Goal: Task Accomplishment & Management: Use online tool/utility

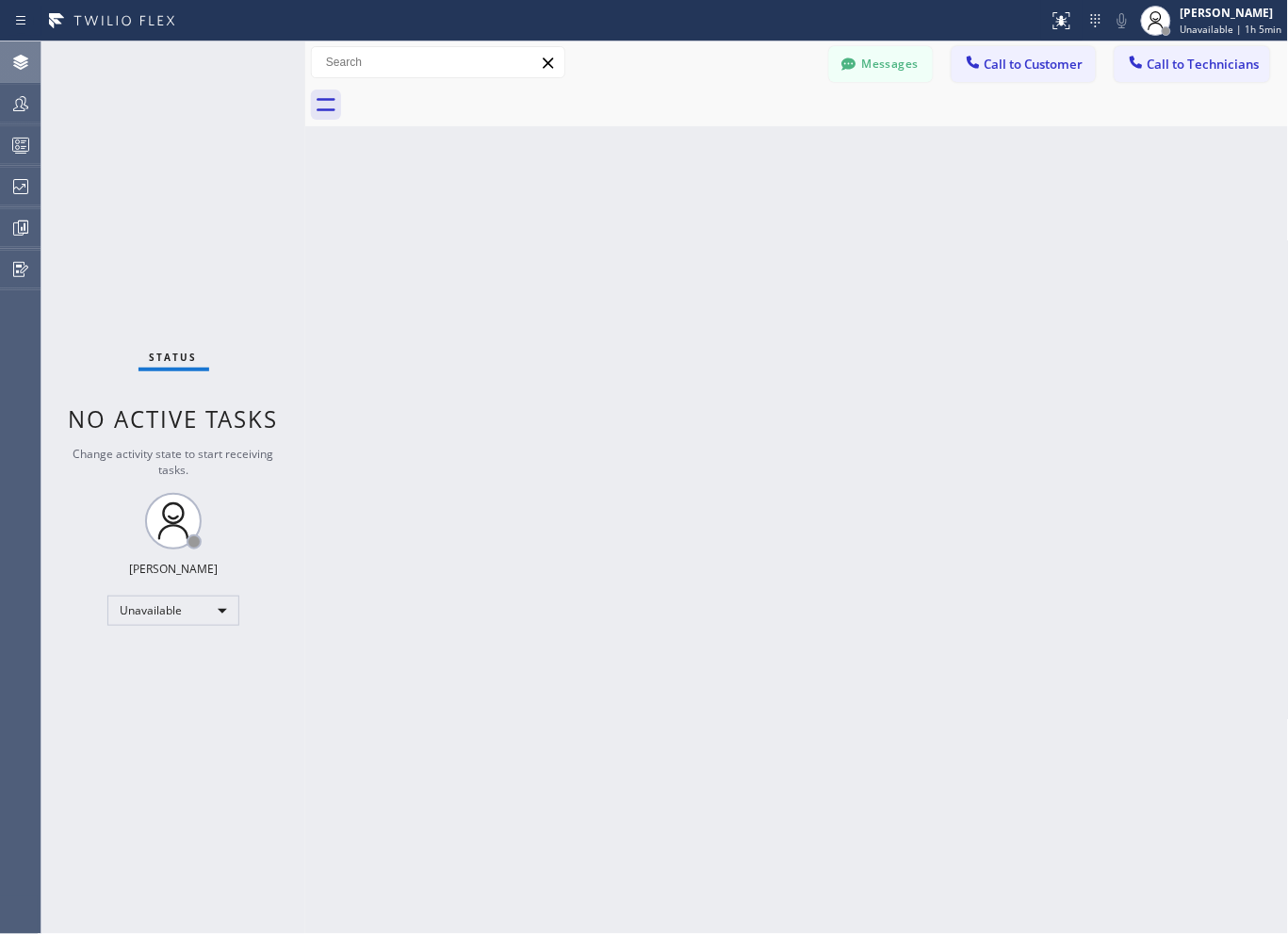
click at [15, 66] on icon at bounding box center [21, 62] width 15 height 15
click at [23, 107] on icon at bounding box center [21, 104] width 23 height 23
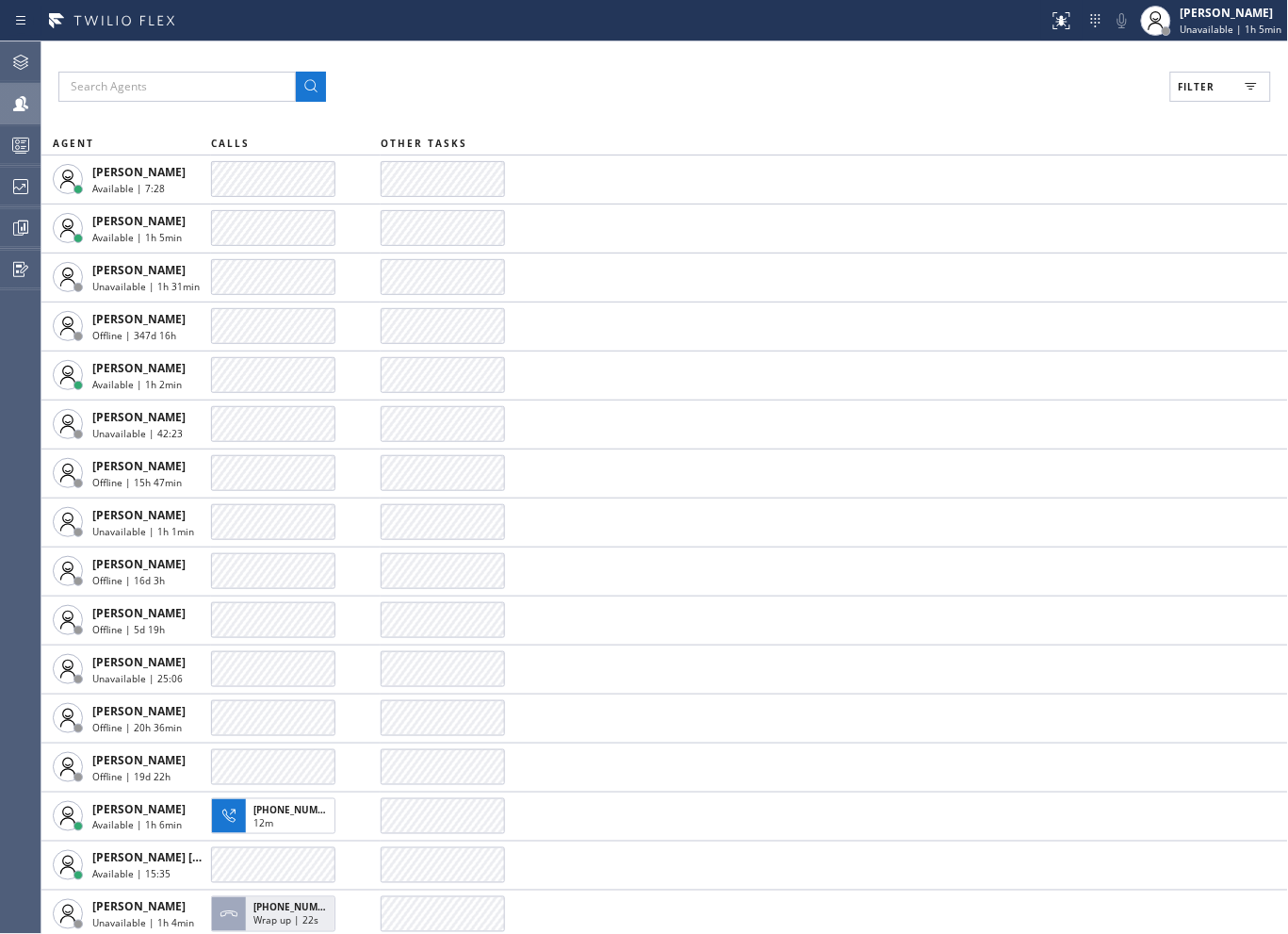
click at [881, 67] on div "Filter AGENT CALLS OTHER TASKS [PERSON_NAME] Available | 7:28 [PERSON_NAME] Ava…" at bounding box center [665, 488] width 1247 height 893
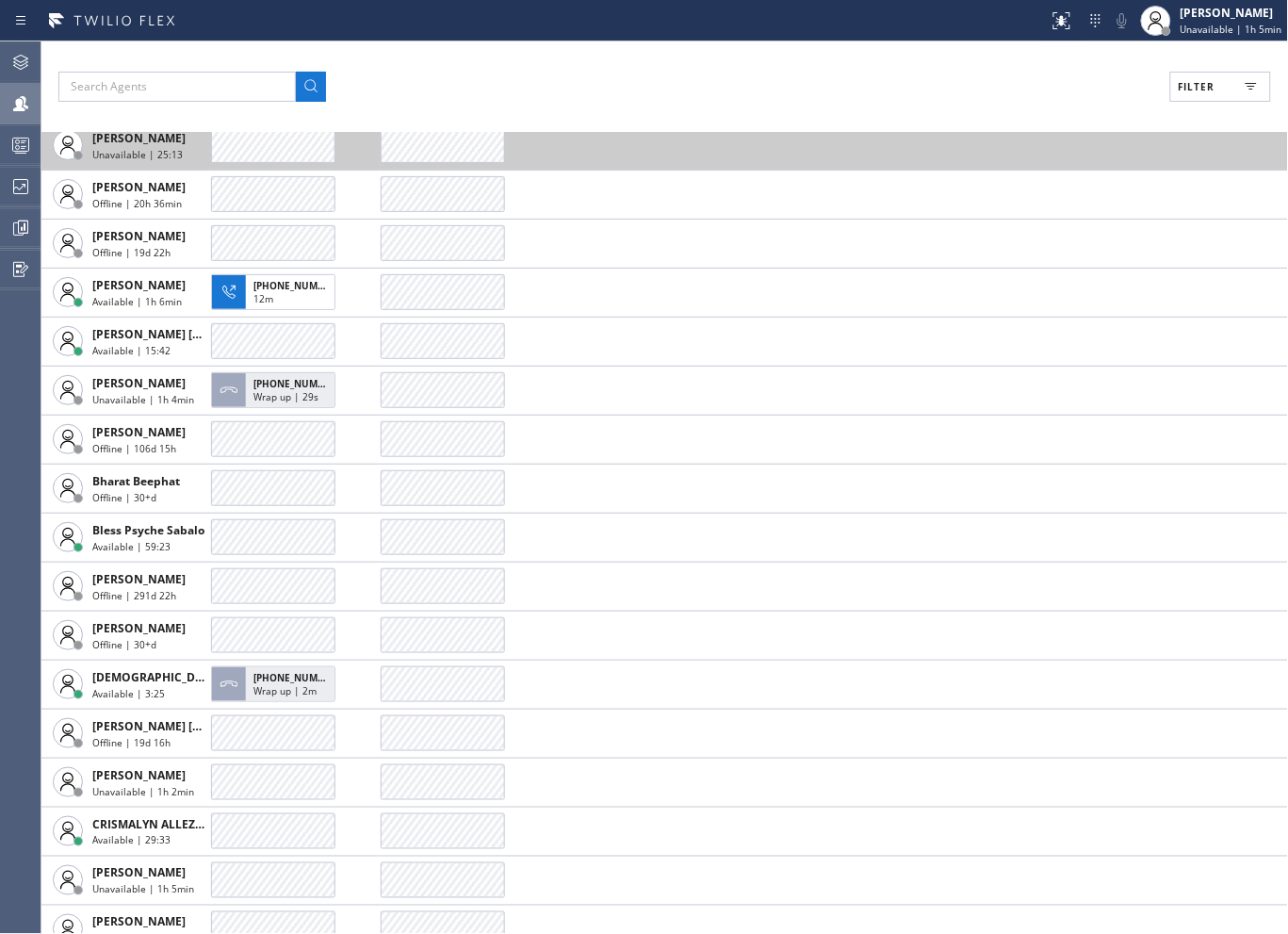
scroll to position [523, 0]
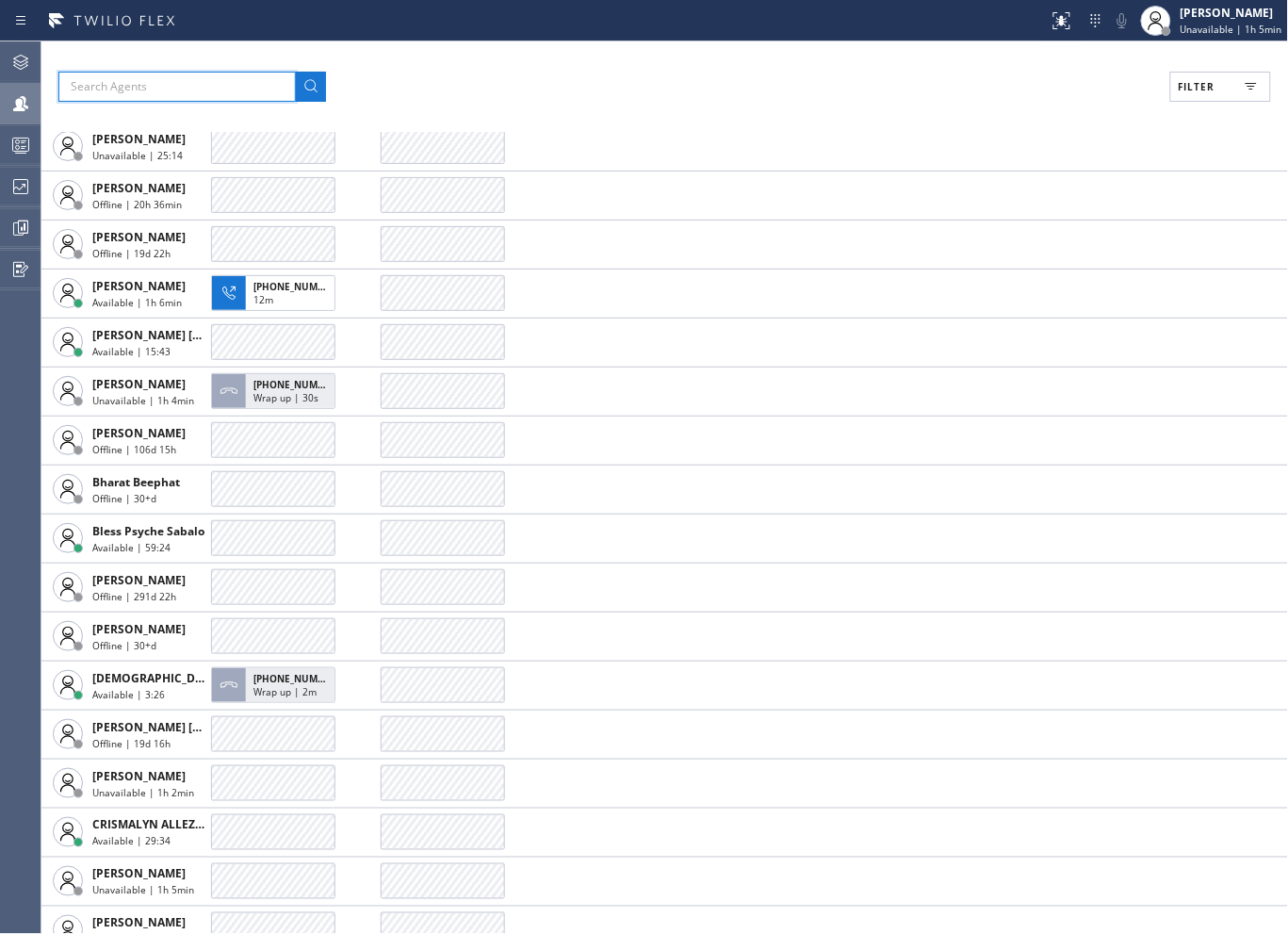
click at [185, 88] on input "text" at bounding box center [176, 87] width 237 height 30
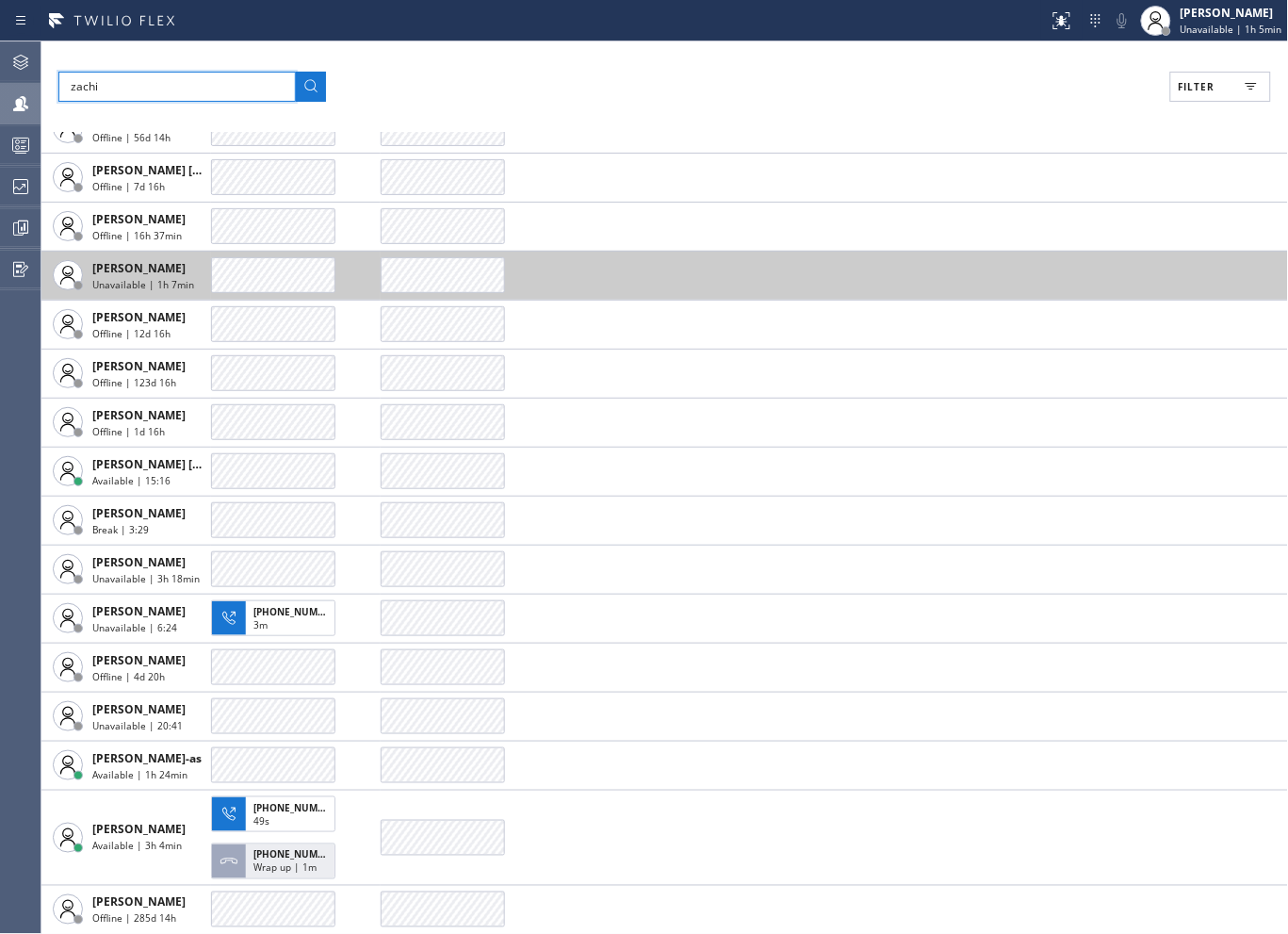
scroll to position [1991, 0]
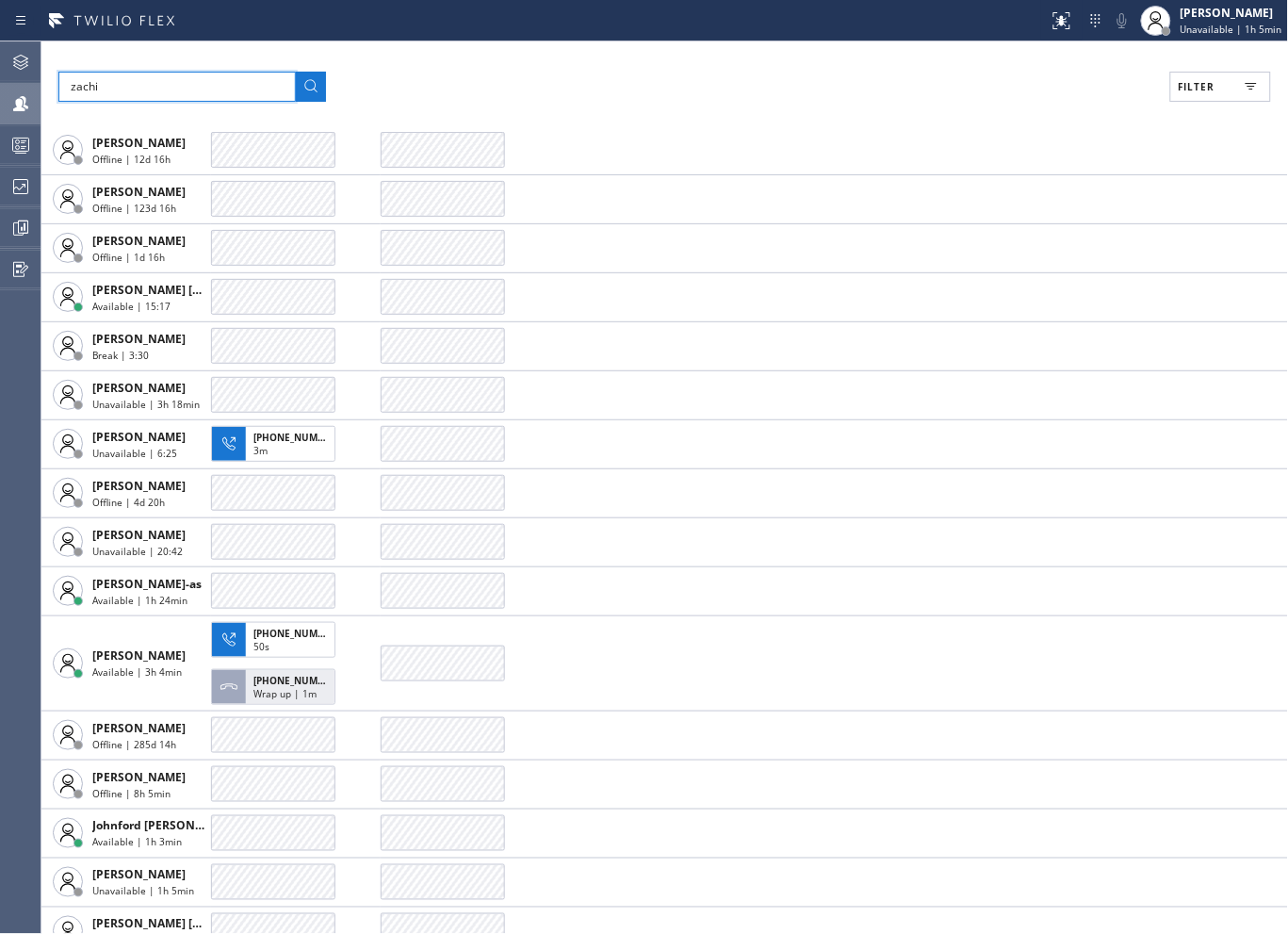
type input "zachi"
click at [1258, 71] on button "Filter" at bounding box center [1221, 87] width 101 height 30
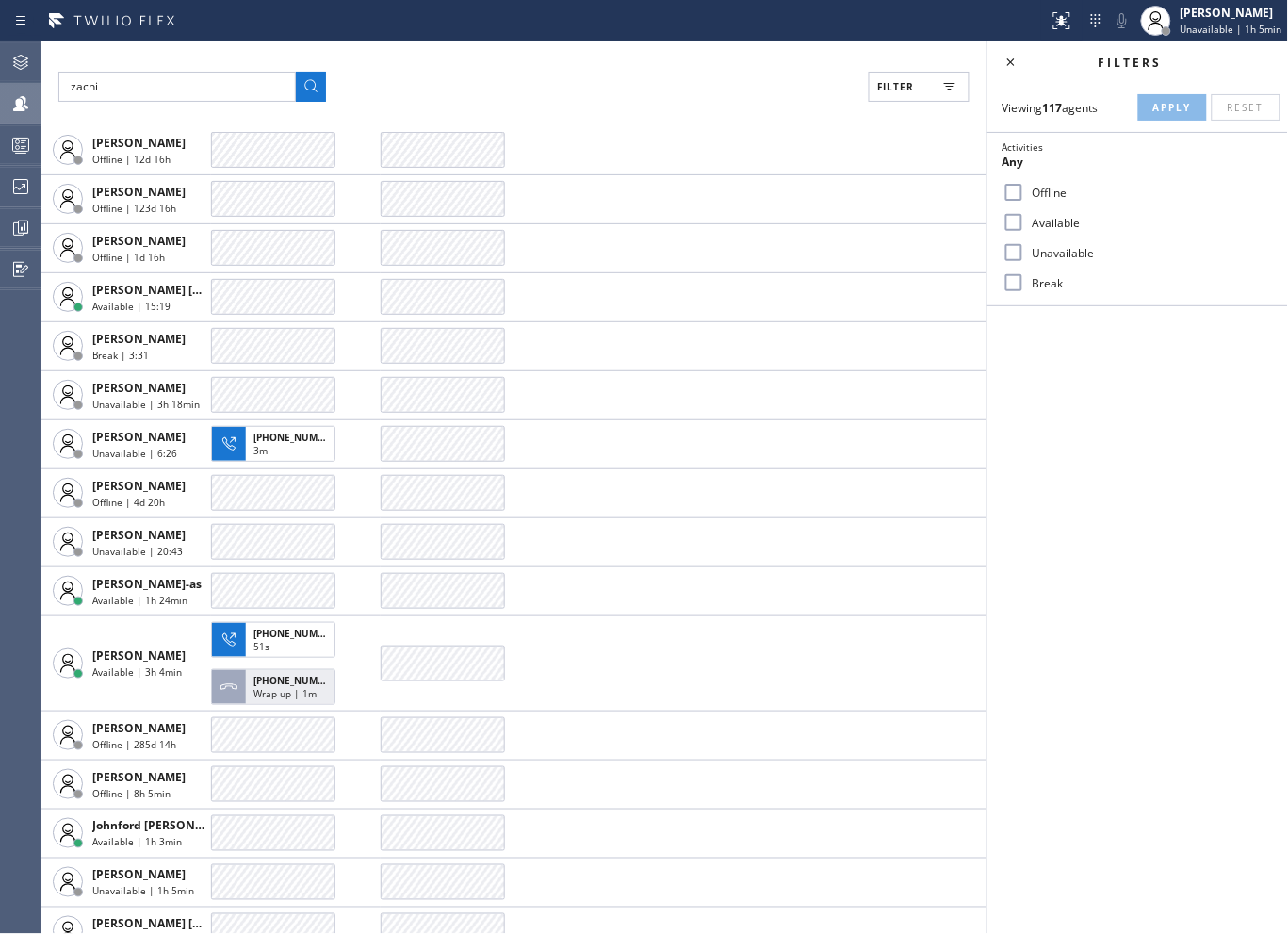
click at [1025, 221] on label "Available" at bounding box center [1149, 223] width 248 height 16
click at [1025, 221] on input "Available" at bounding box center [1015, 223] width 23 height 23
checkbox input "true"
click at [1180, 99] on button "Apply" at bounding box center [1173, 108] width 69 height 27
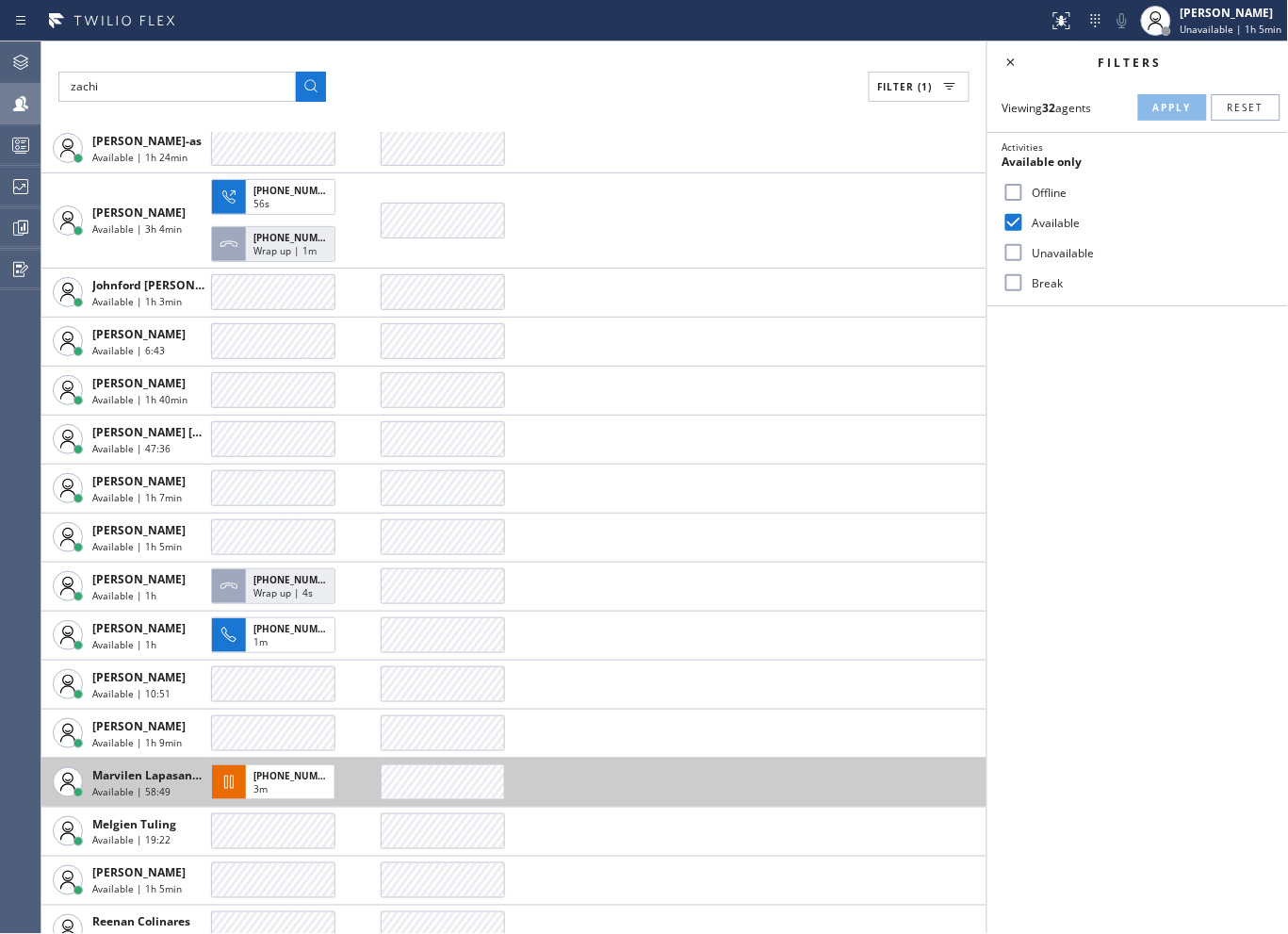
scroll to position [836, 0]
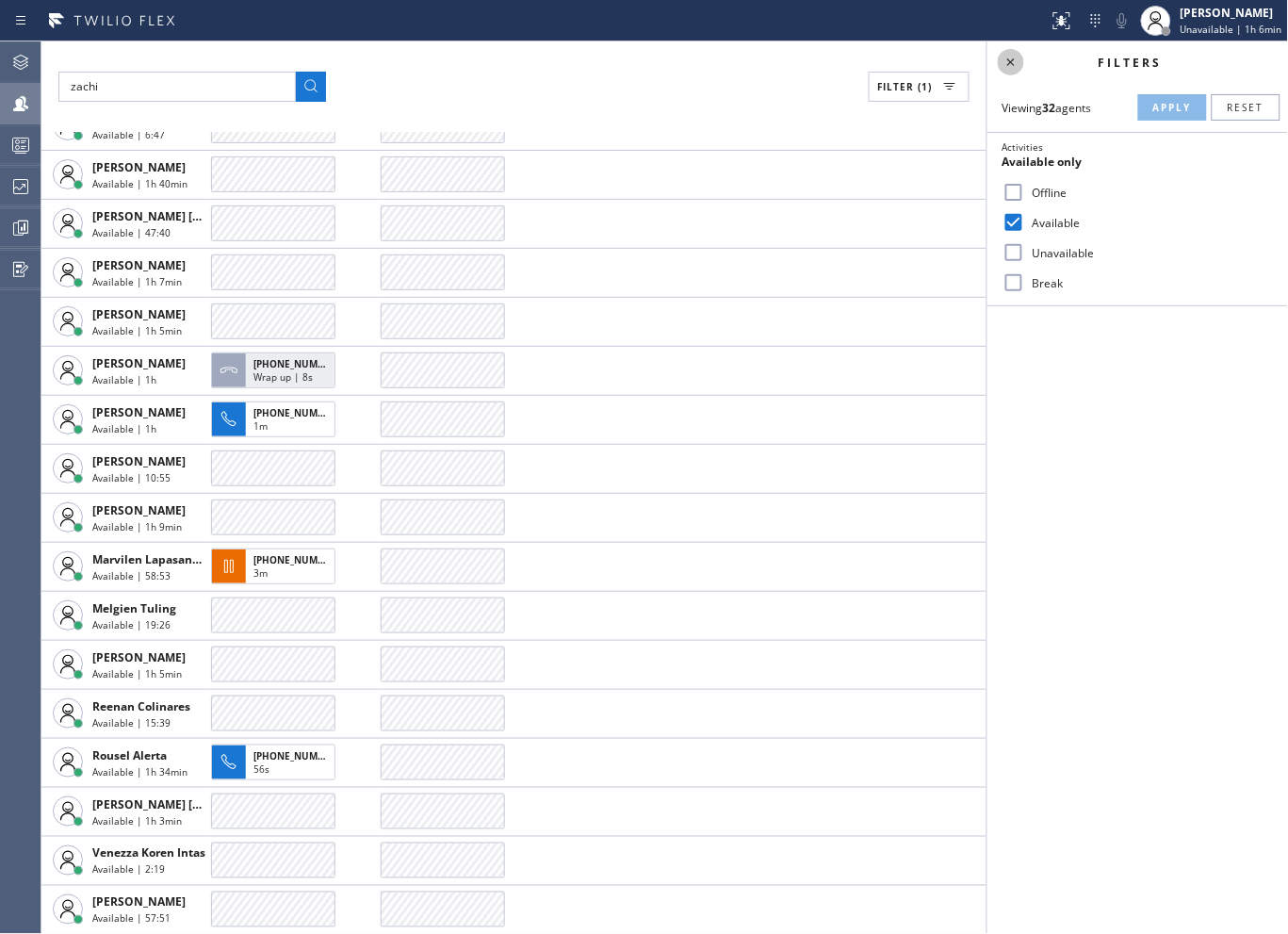
click at [1016, 63] on icon at bounding box center [1012, 62] width 23 height 23
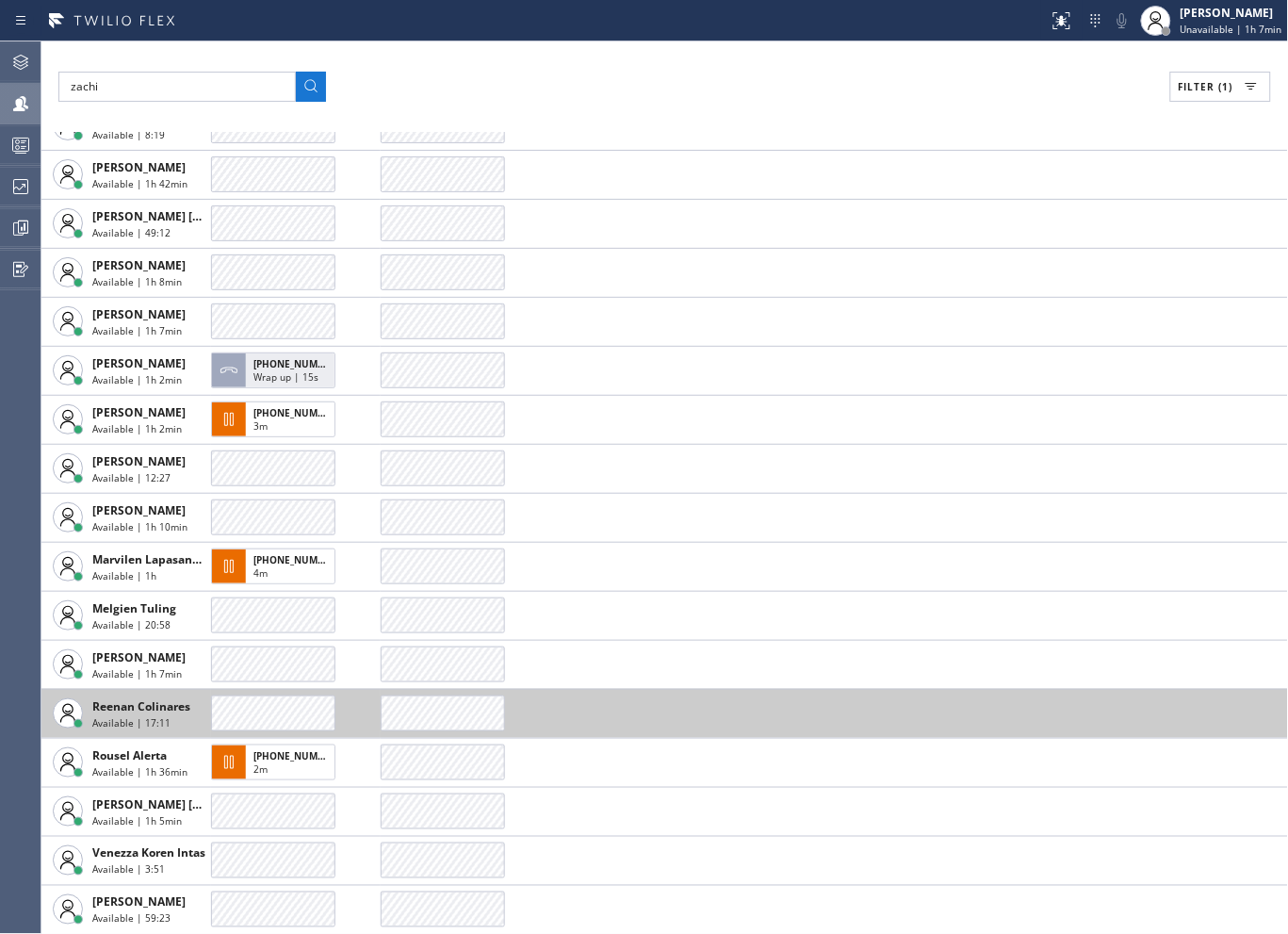
scroll to position [691, 0]
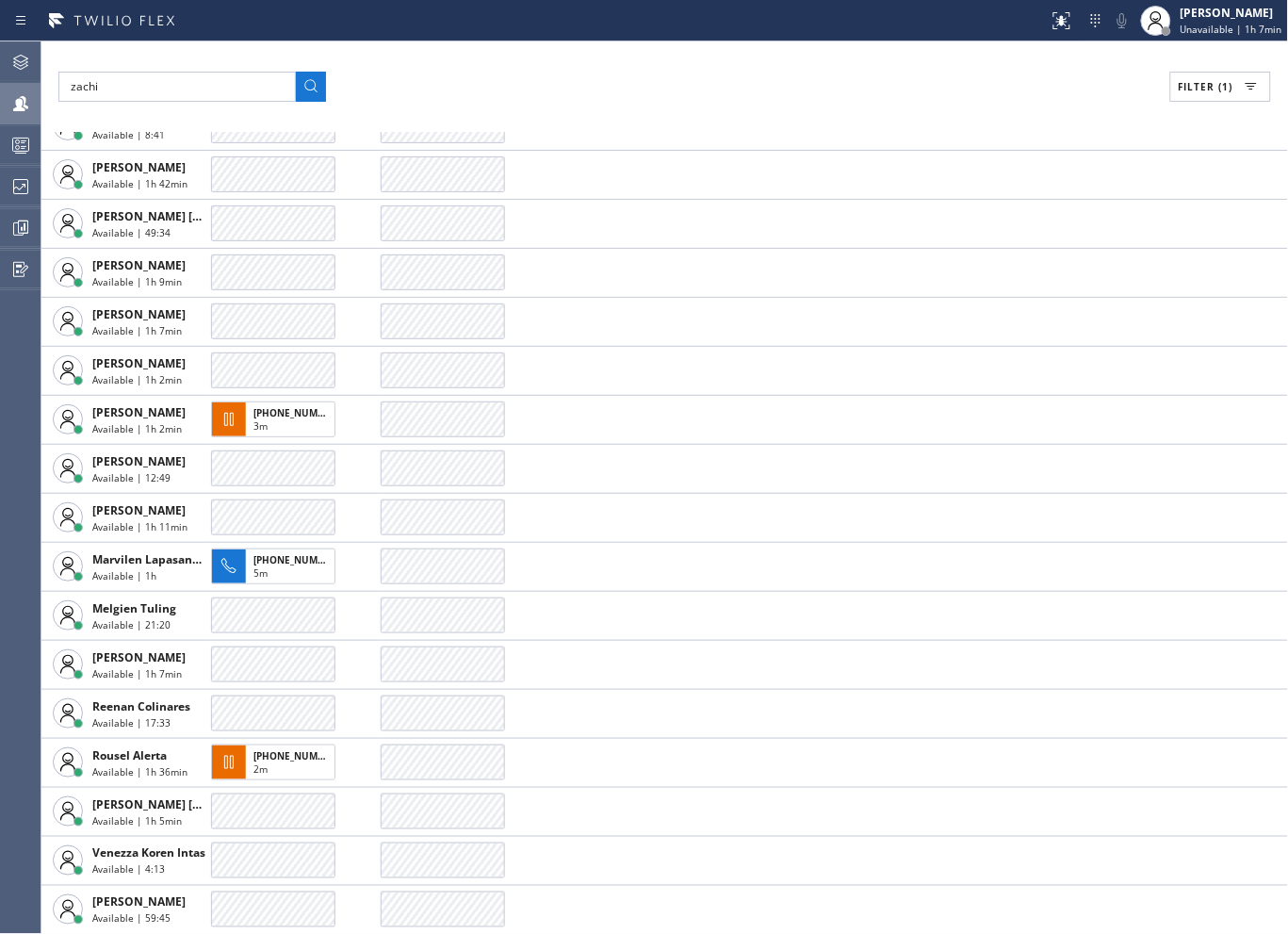
click at [433, 67] on div "[PERSON_NAME] (1) AGENT CALLS OTHER TASKS [PERSON_NAME] Available | 9:48 [PERSO…" at bounding box center [665, 488] width 1247 height 893
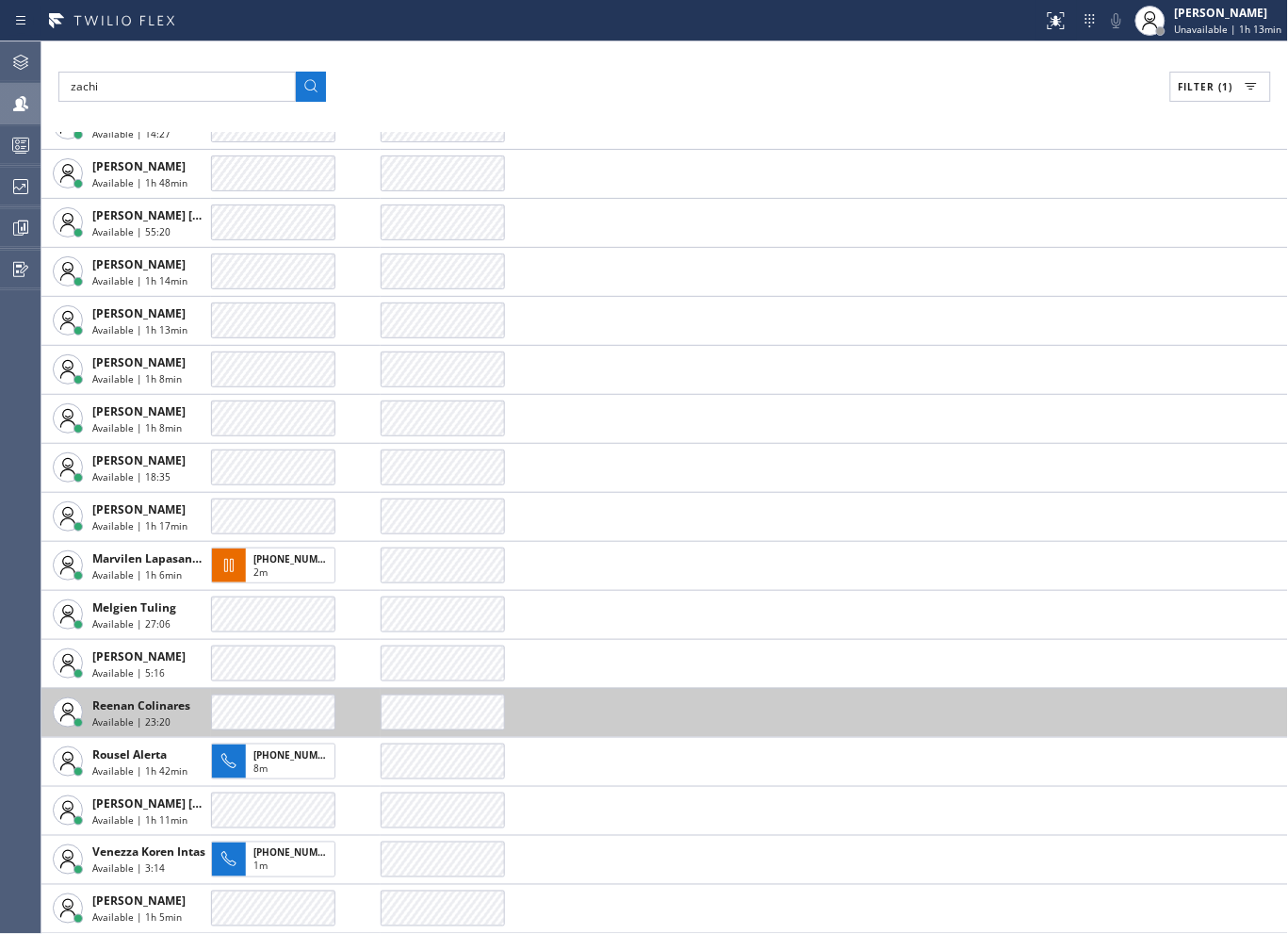
scroll to position [789, 0]
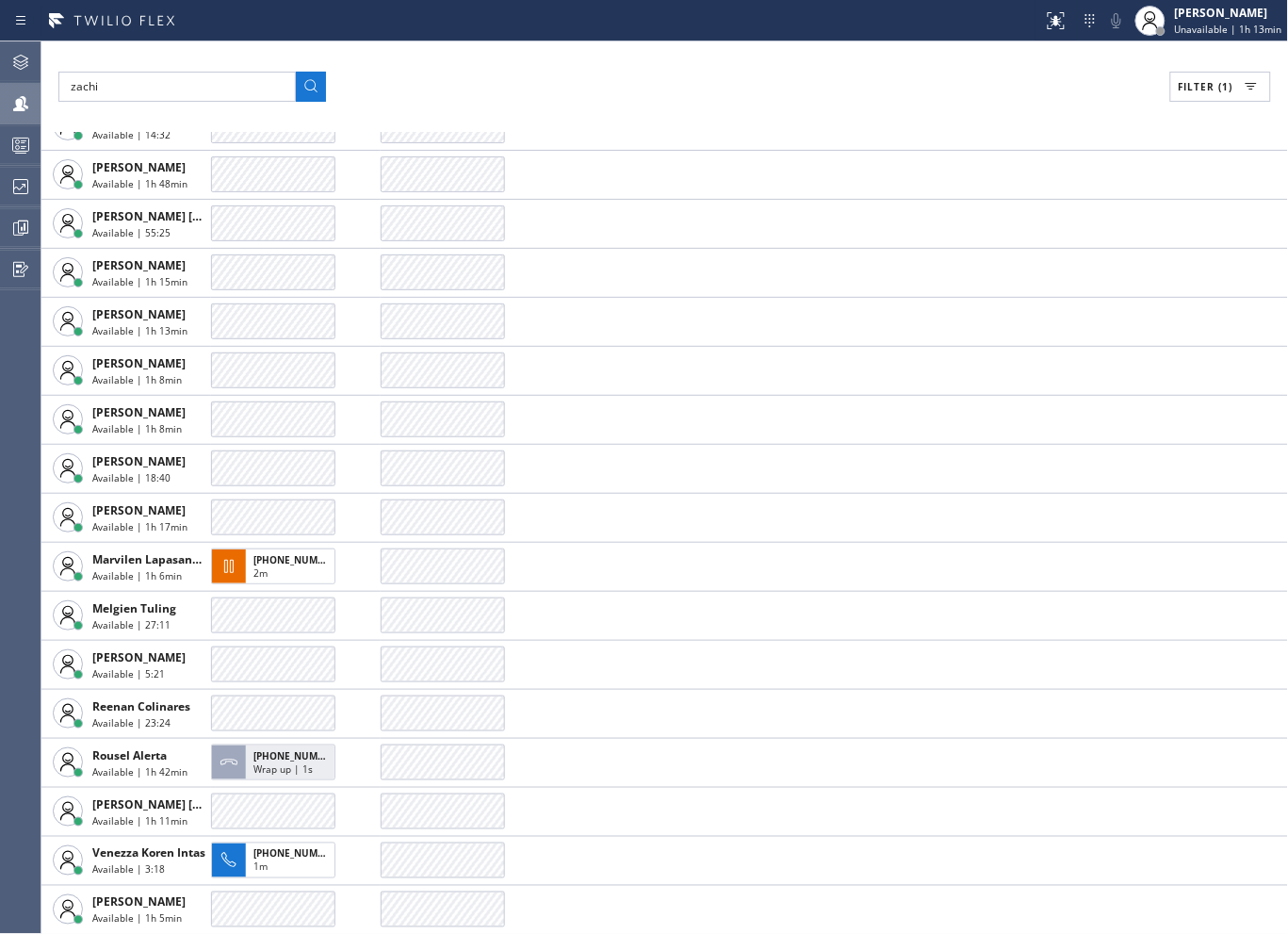
click at [877, 91] on div "zachi Filter (1)" at bounding box center [664, 87] width 1213 height 30
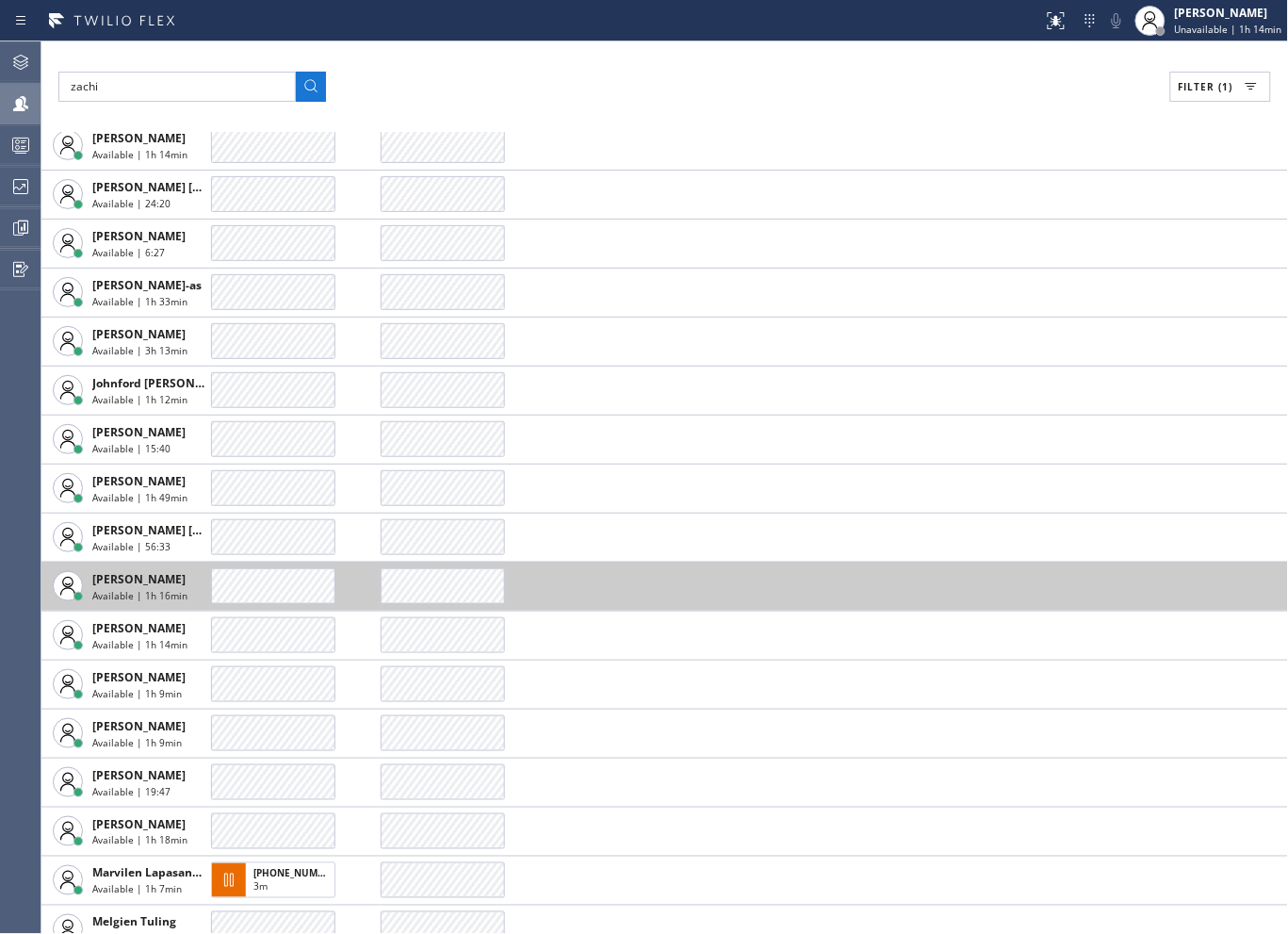
scroll to position [427, 0]
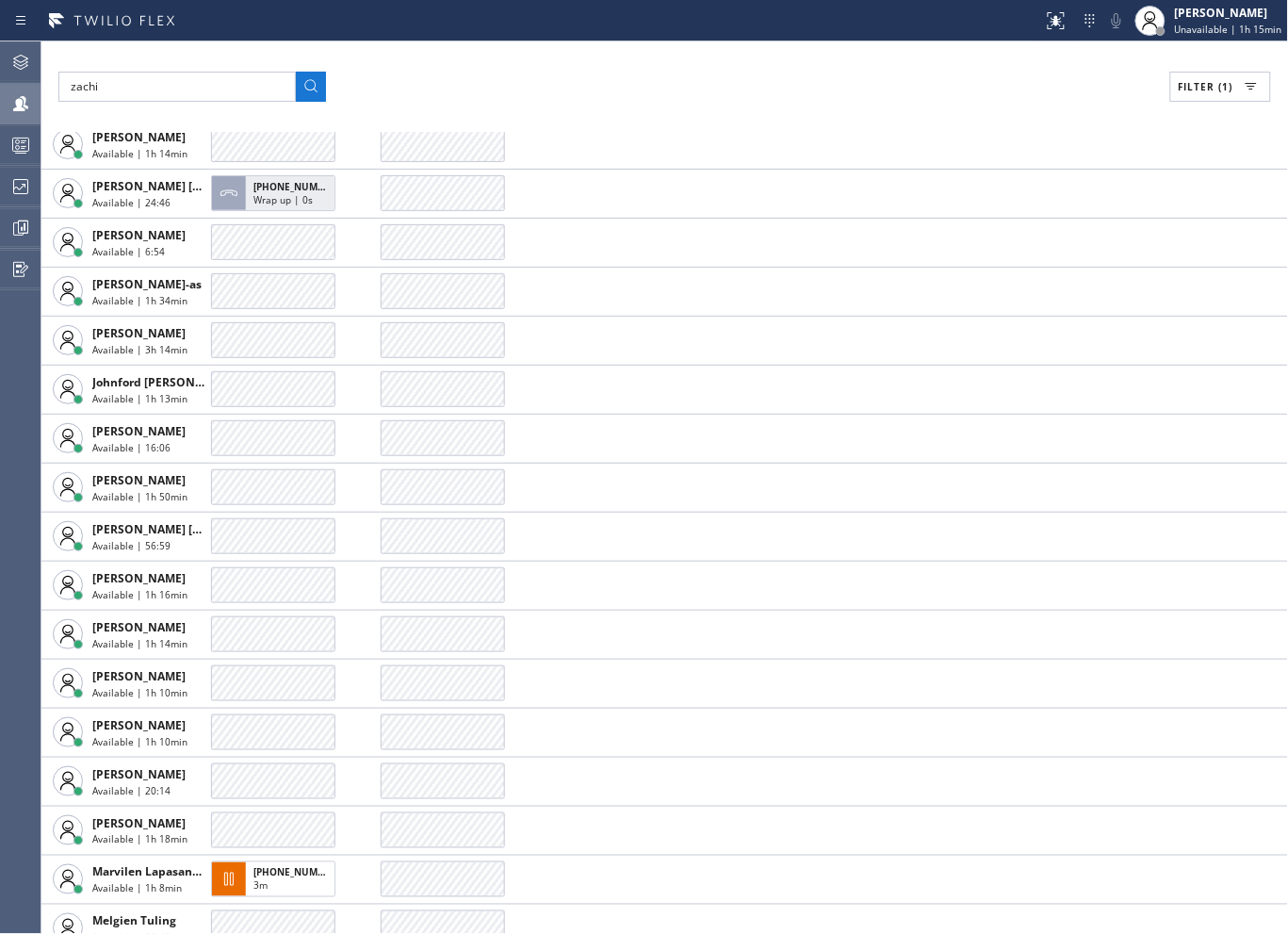
click at [842, 73] on div "zachi Filter (1)" at bounding box center [664, 87] width 1213 height 30
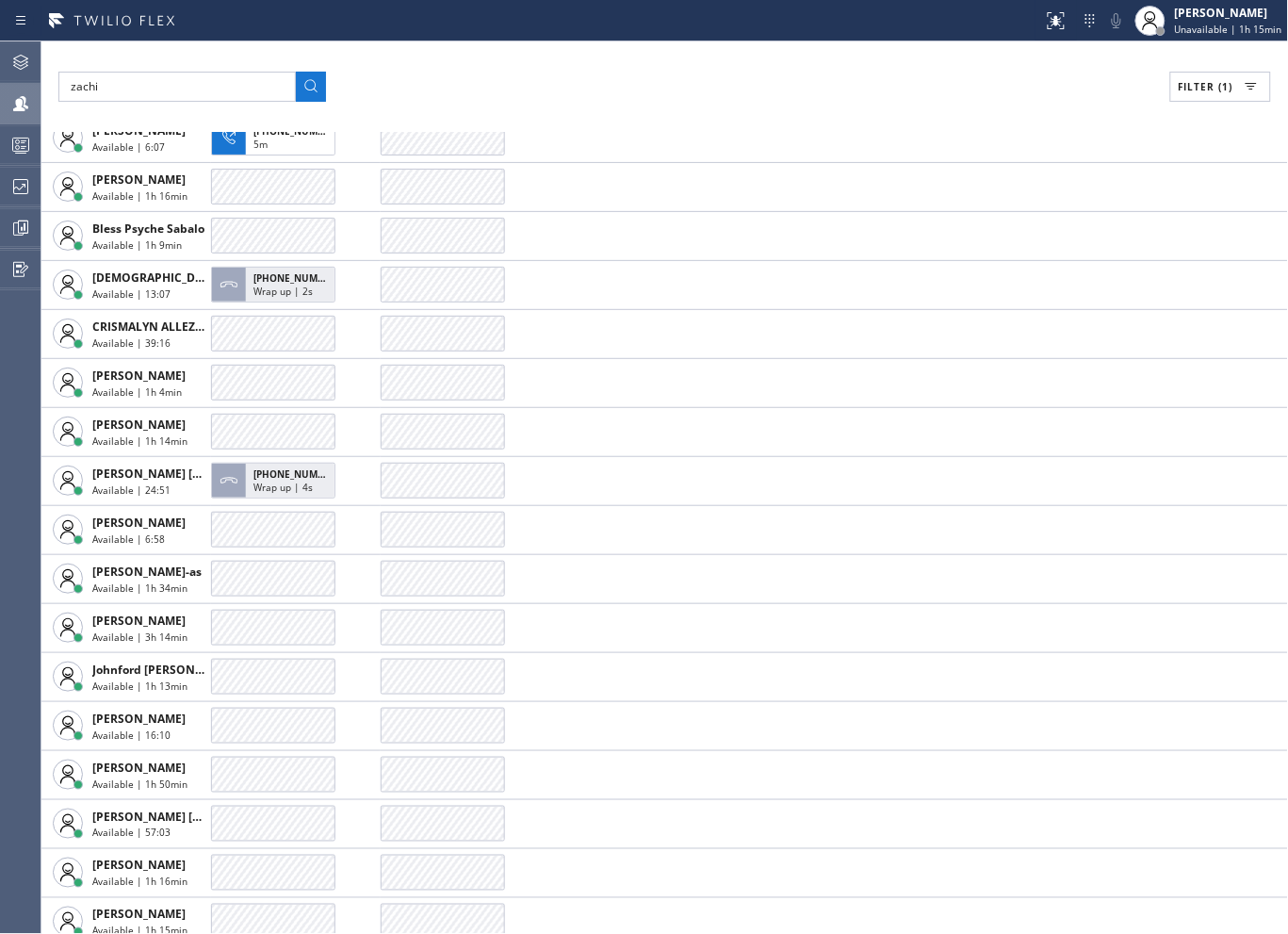
scroll to position [0, 0]
